Goal: Information Seeking & Learning: Understand process/instructions

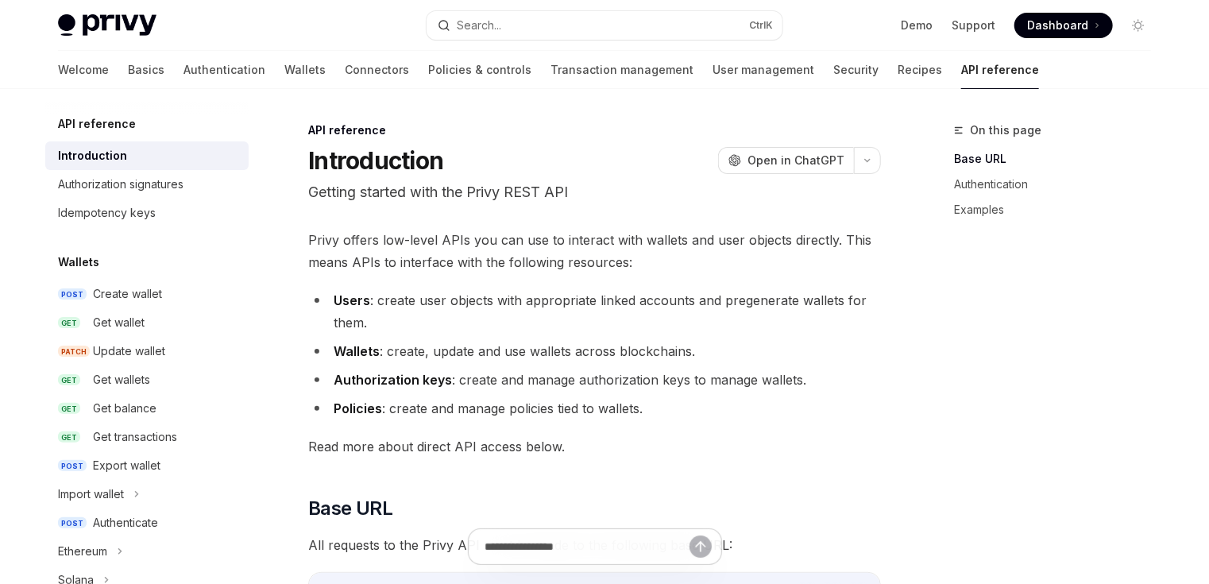
click at [1058, 25] on span "Dashboard" at bounding box center [1057, 25] width 61 height 16
click at [146, 292] on div "Create wallet" at bounding box center [127, 293] width 69 height 19
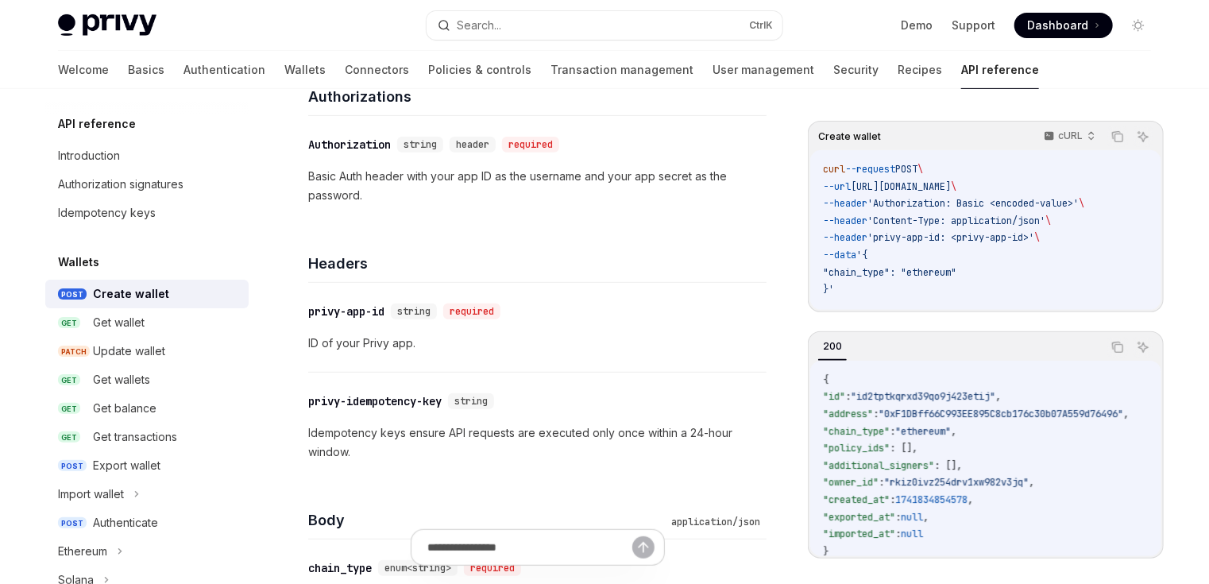
scroll to position [254, 0]
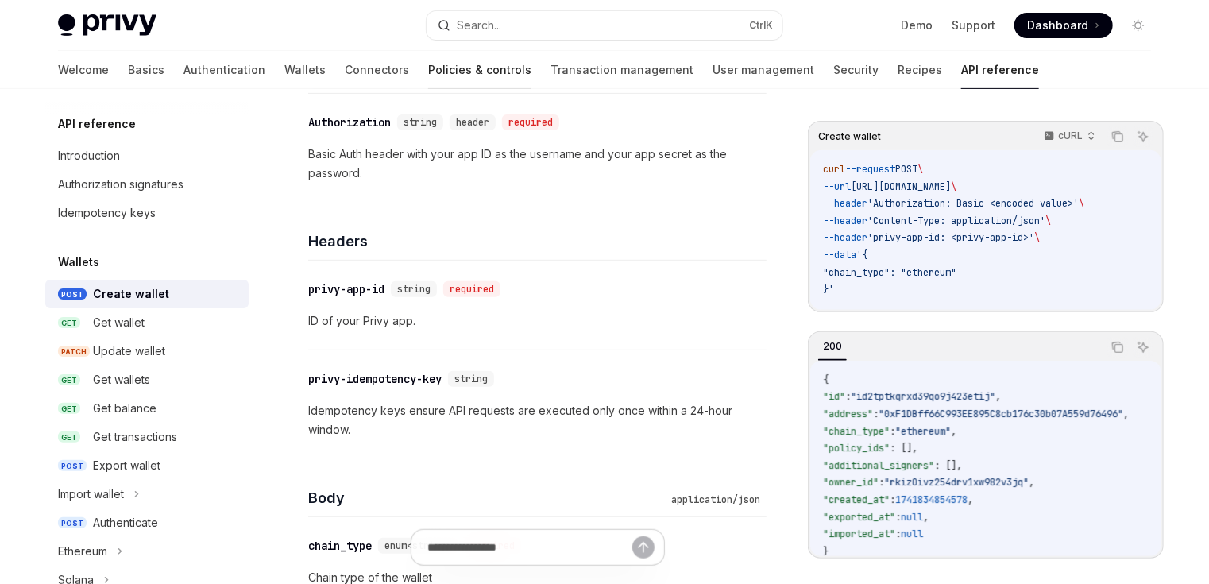
click at [428, 67] on link "Policies & controls" at bounding box center [479, 70] width 103 height 38
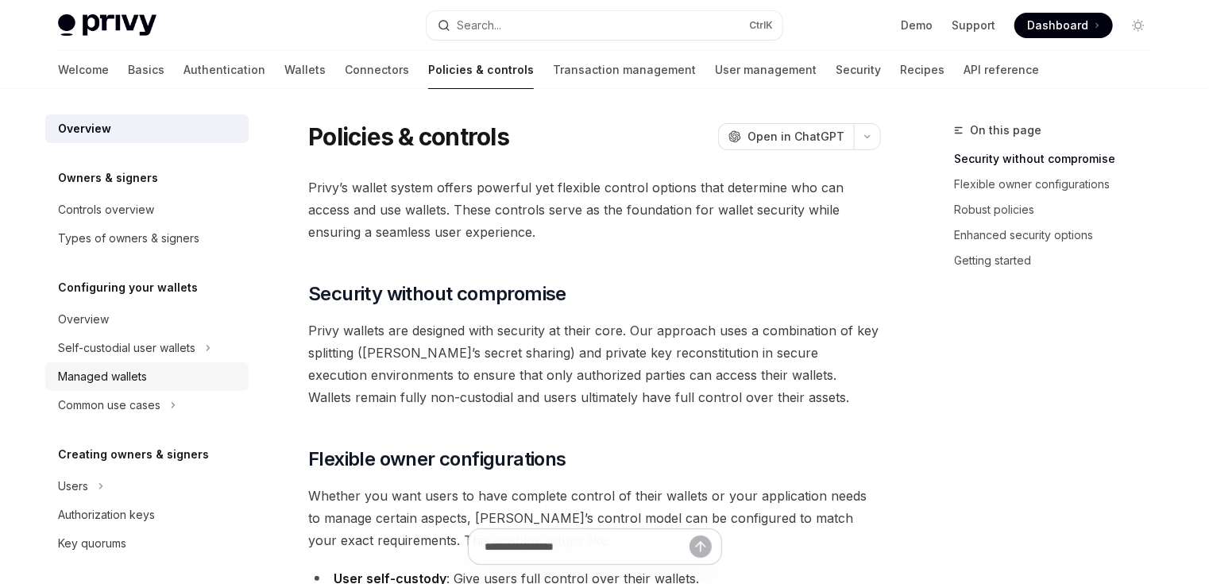
click at [128, 385] on div "Managed wallets" at bounding box center [102, 376] width 89 height 19
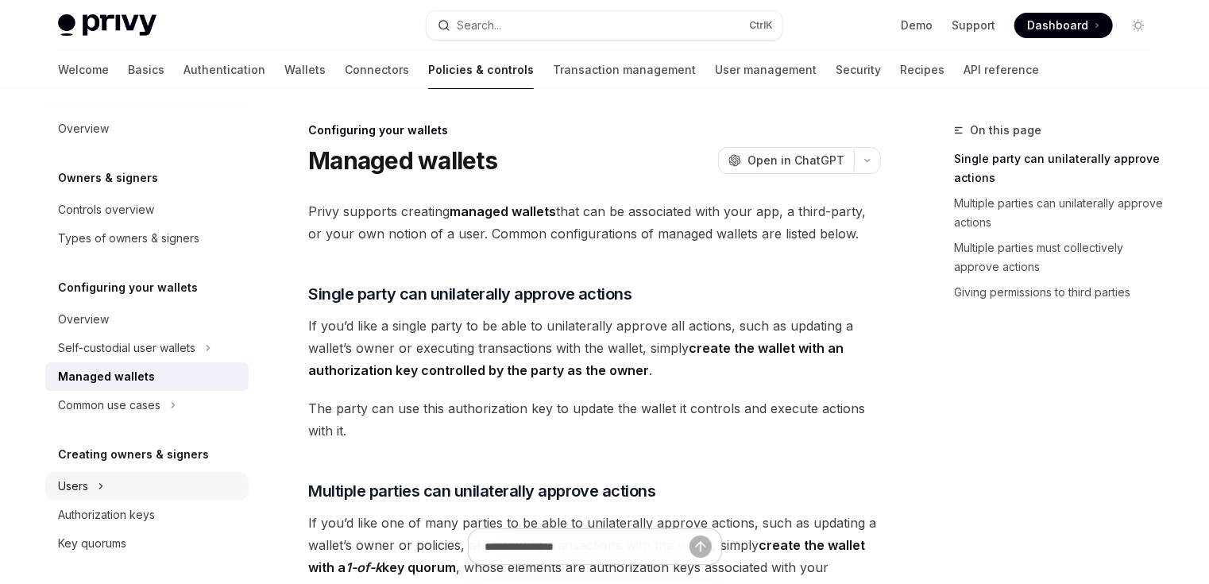
click at [83, 487] on div "Users" at bounding box center [73, 486] width 30 height 19
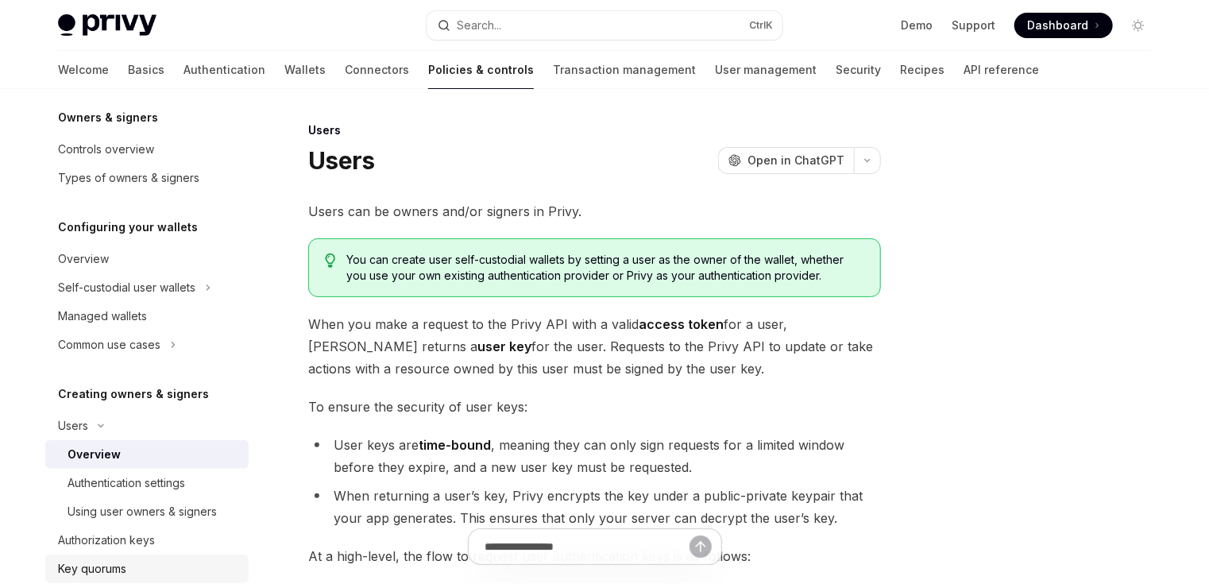
scroll to position [127, 0]
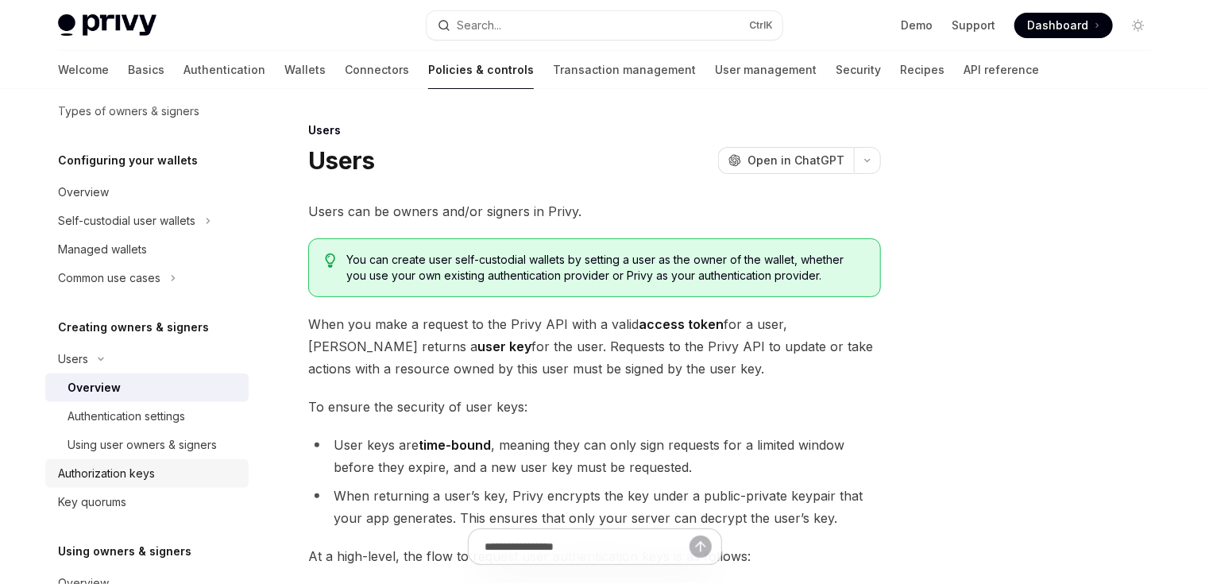
click at [126, 478] on div "Authorization keys" at bounding box center [106, 473] width 97 height 19
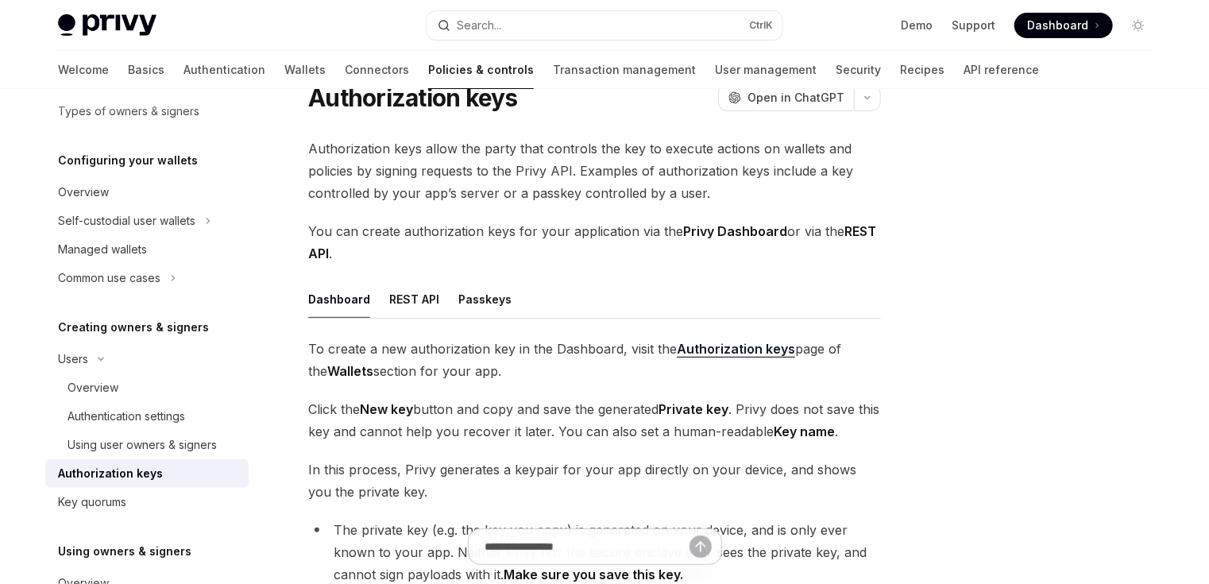
scroll to position [64, 0]
click at [394, 305] on button "REST API" at bounding box center [414, 298] width 50 height 37
type textarea "*"
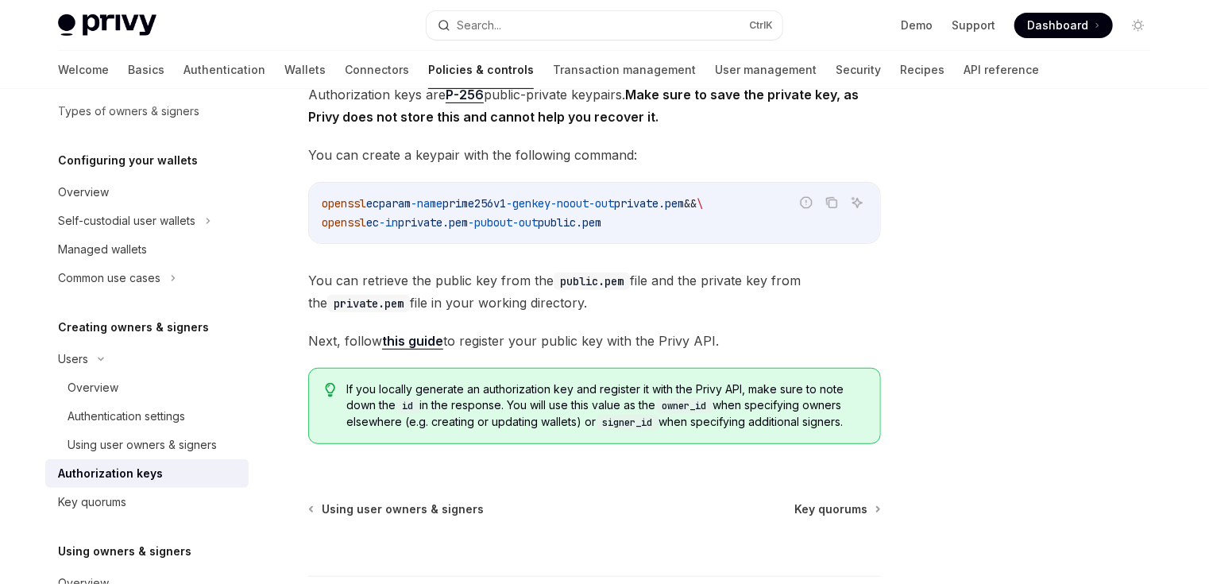
scroll to position [318, 0]
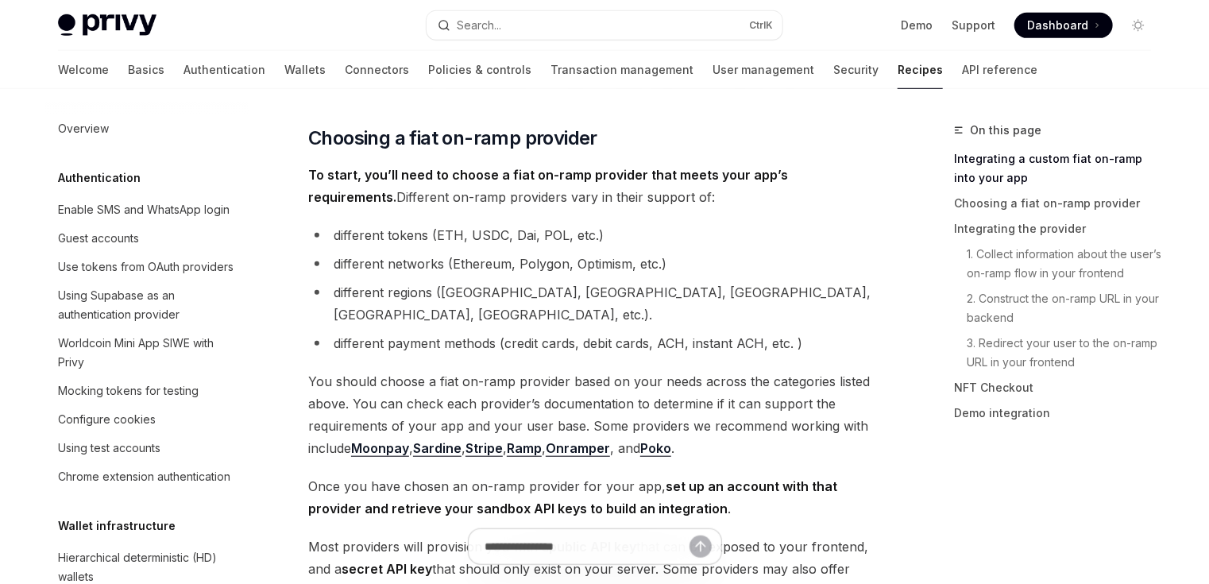
scroll to position [1297, 0]
